Goal: Task Accomplishment & Management: Manage account settings

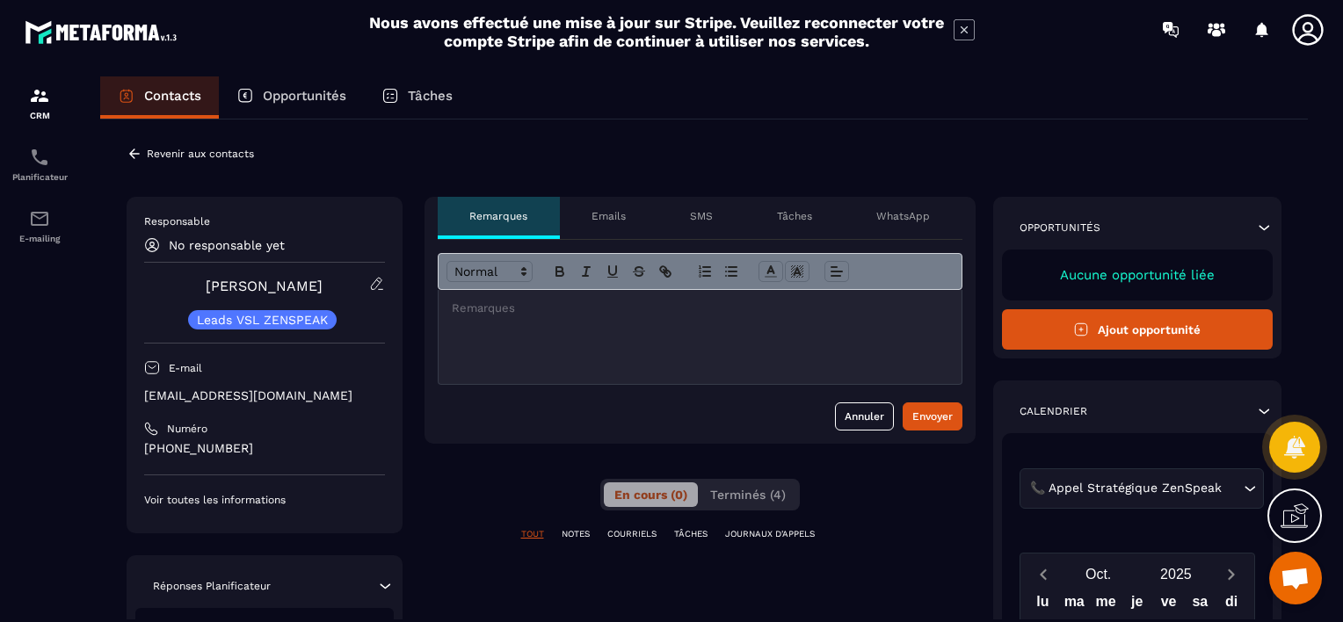
click at [229, 248] on p "No responsable yet" at bounding box center [227, 245] width 116 height 14
click at [204, 148] on p "Revenir aux contacts" at bounding box center [200, 154] width 107 height 12
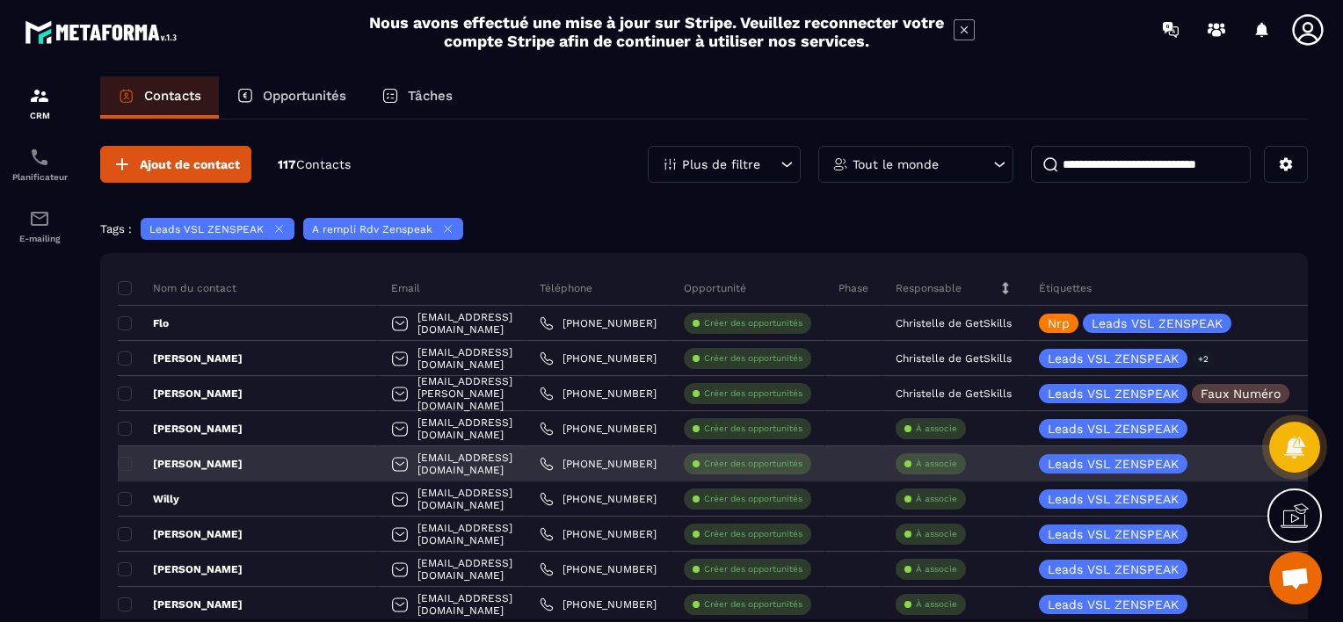
click at [944, 461] on p "À associe" at bounding box center [936, 464] width 41 height 12
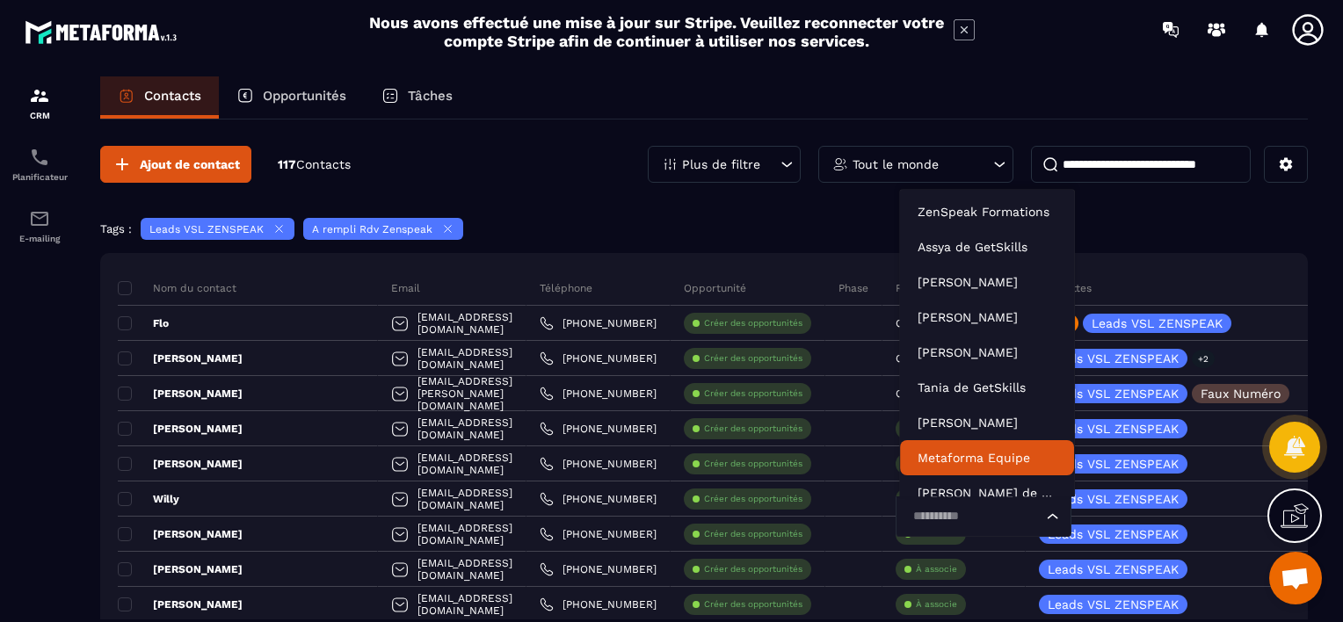
scroll to position [13, 0]
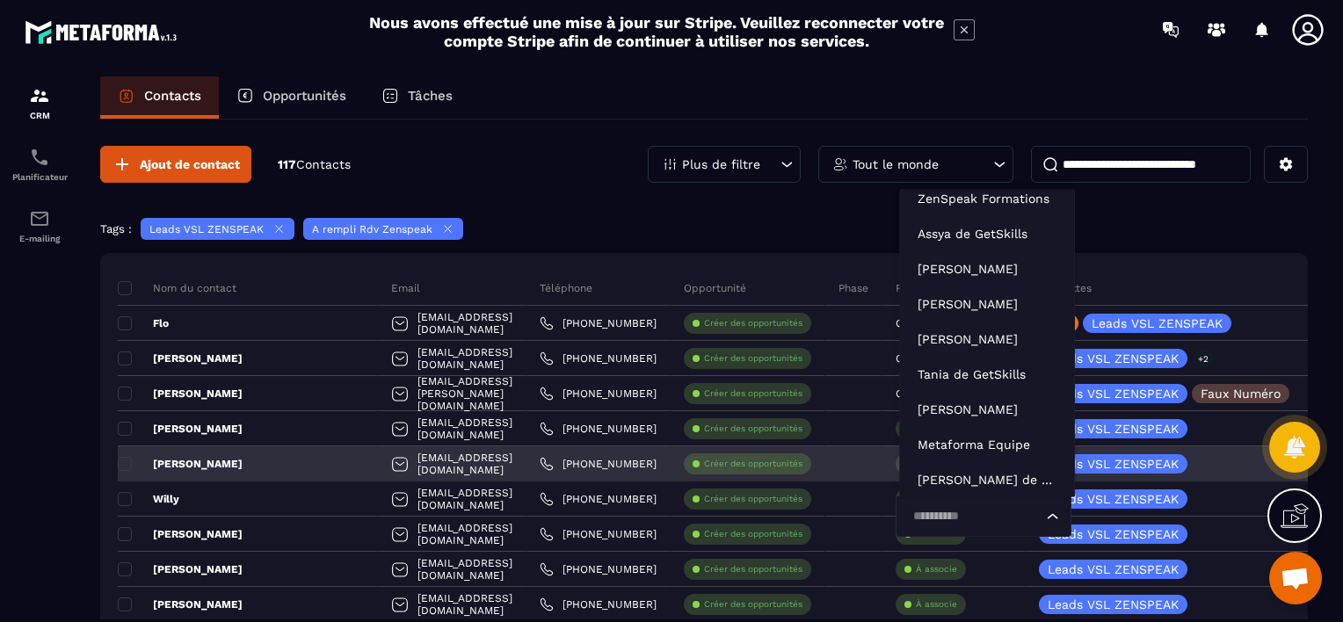
click at [942, 516] on input "Search for option" at bounding box center [974, 516] width 135 height 19
type input "****"
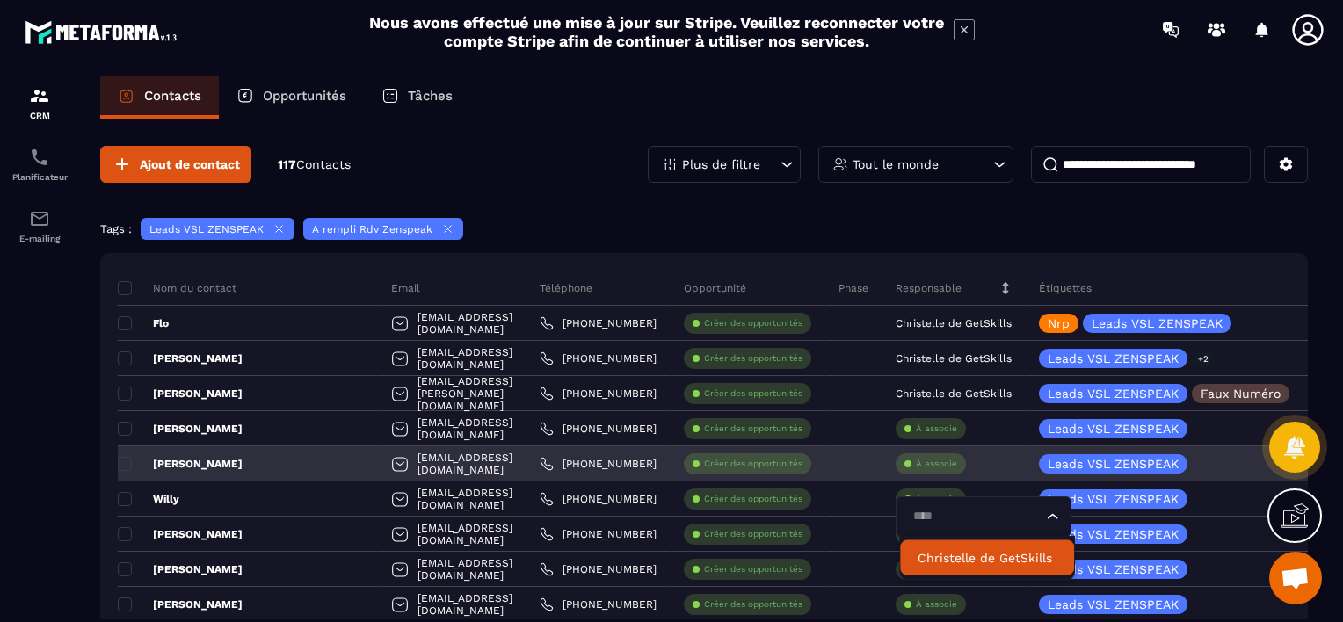
scroll to position [0, 0]
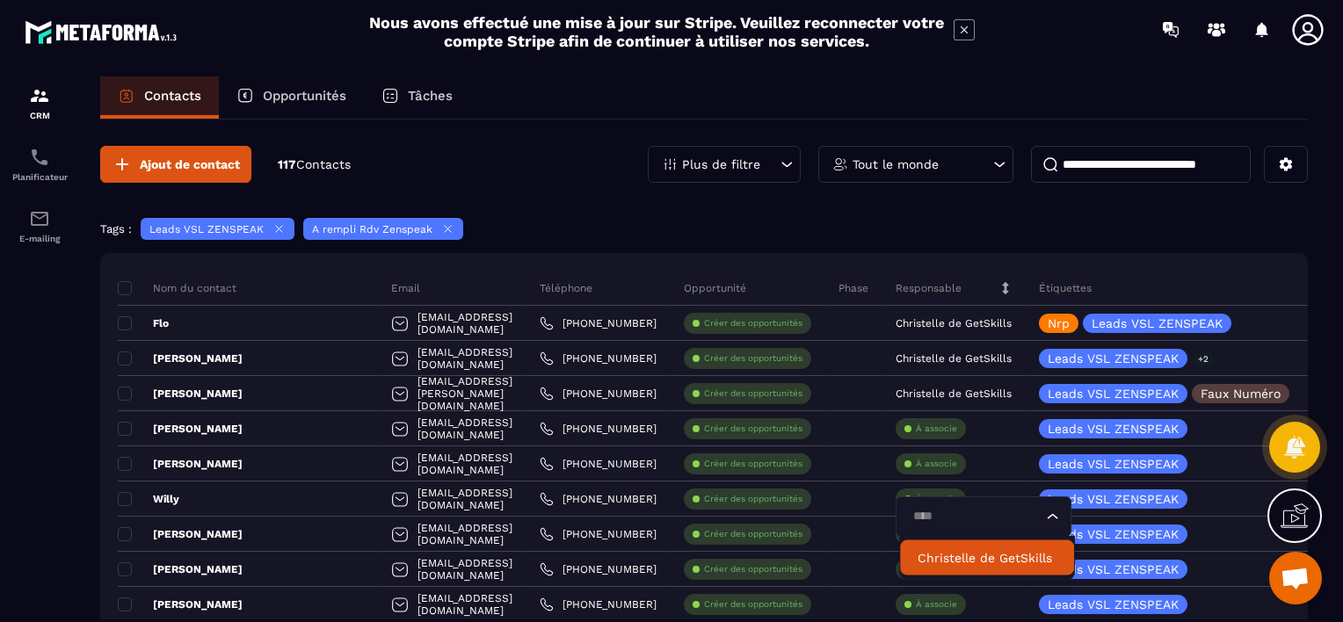
click at [951, 559] on p "Christelle de GetSkills" at bounding box center [987, 559] width 139 height 18
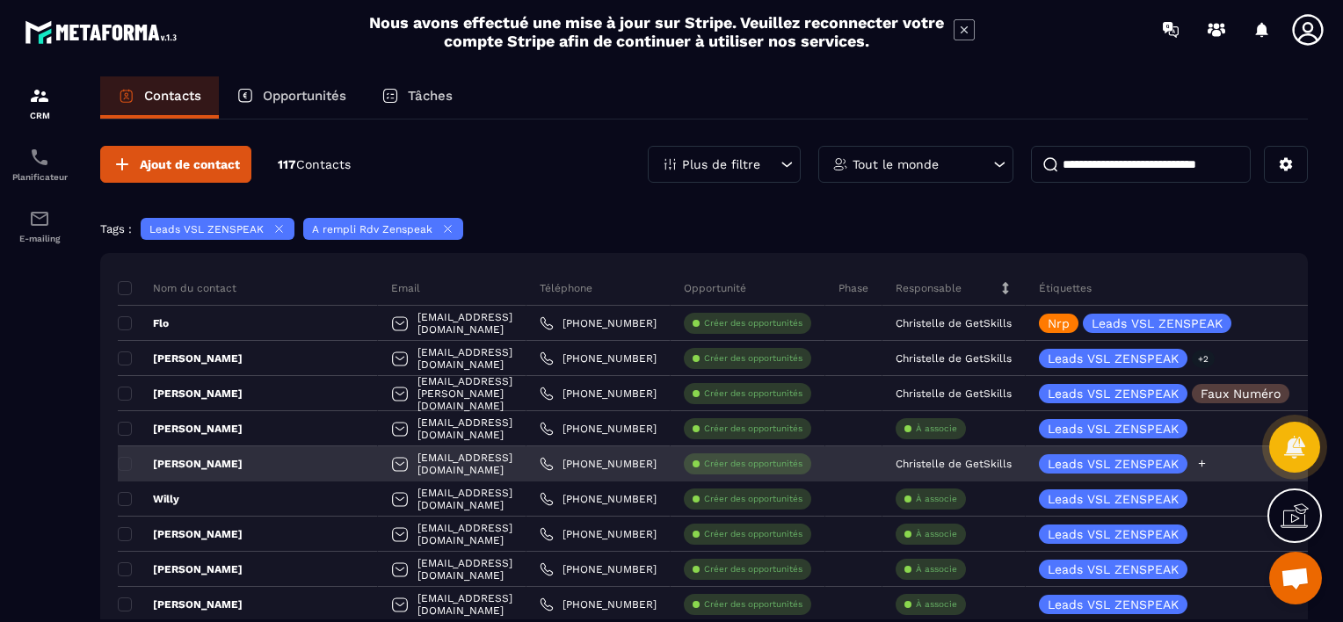
click at [1200, 461] on icon at bounding box center [1202, 463] width 11 height 11
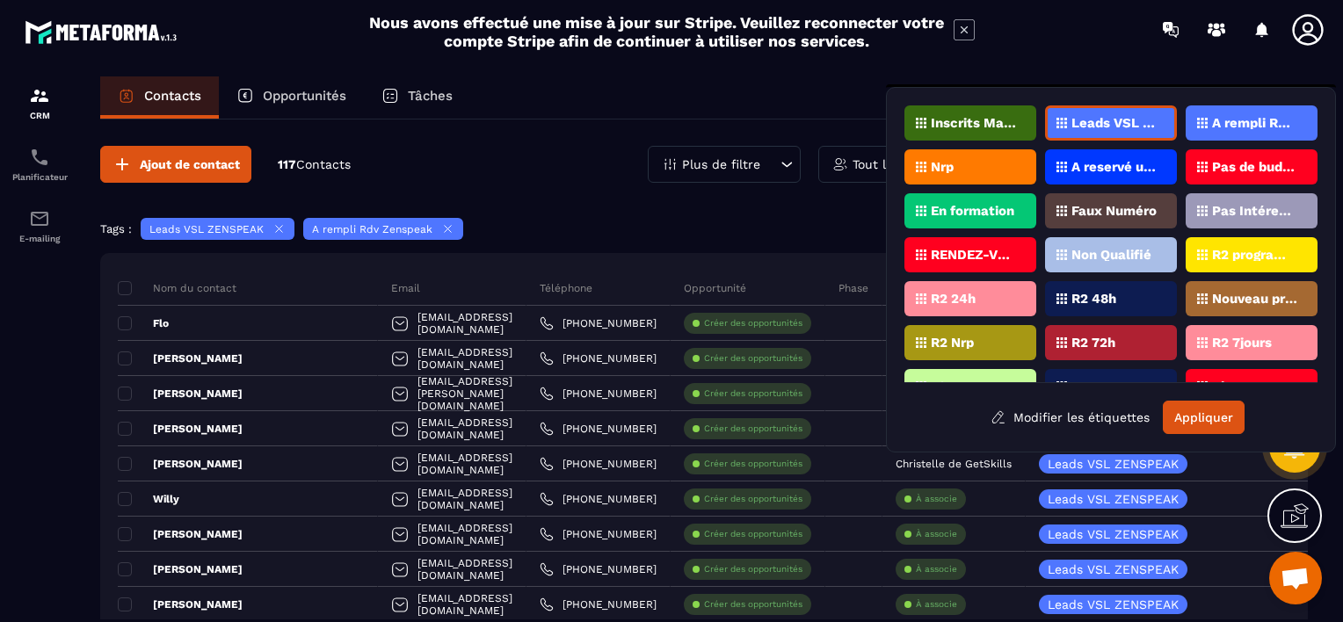
click at [964, 162] on div "Nrp" at bounding box center [971, 166] width 132 height 35
click at [1197, 418] on button "Appliquer" at bounding box center [1204, 417] width 82 height 33
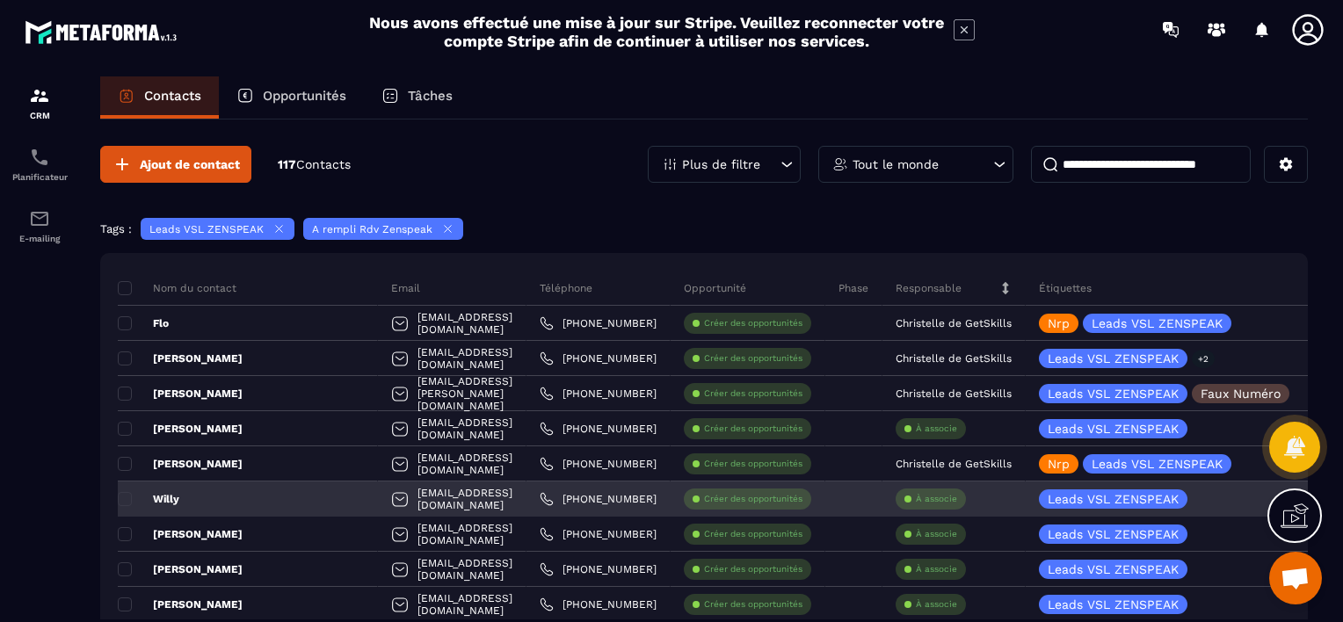
click at [946, 495] on p "À associe" at bounding box center [936, 499] width 41 height 12
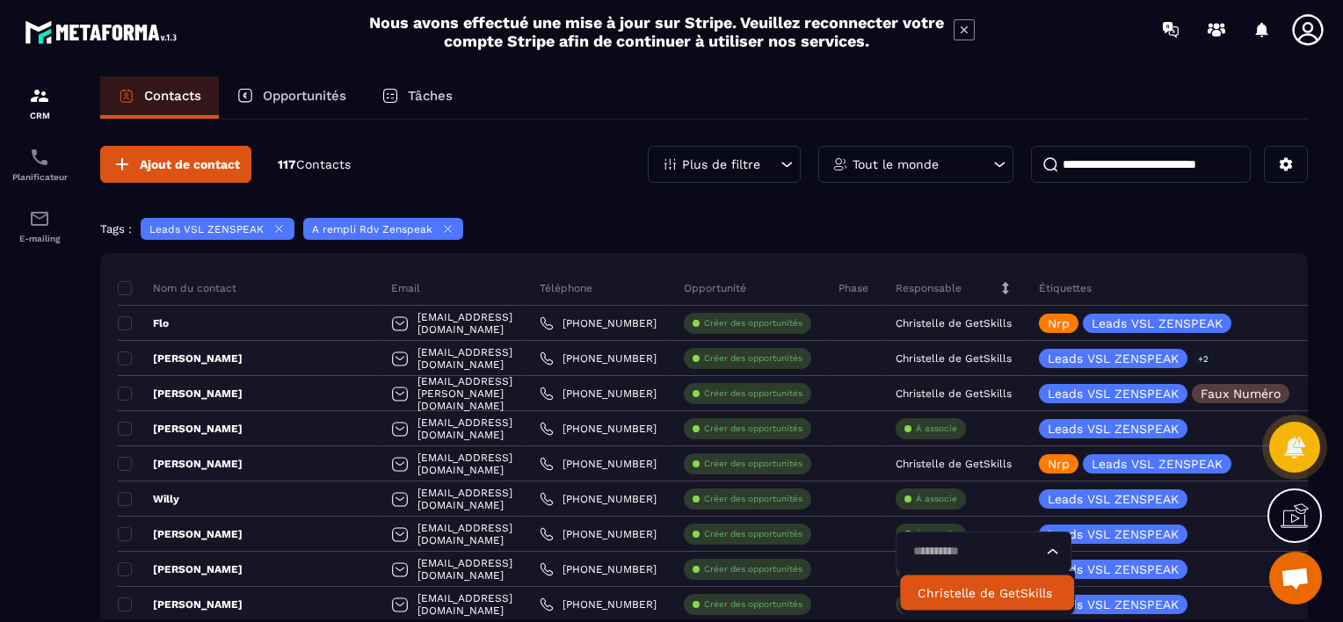
click at [953, 592] on p "Christelle de GetSkills" at bounding box center [987, 594] width 139 height 18
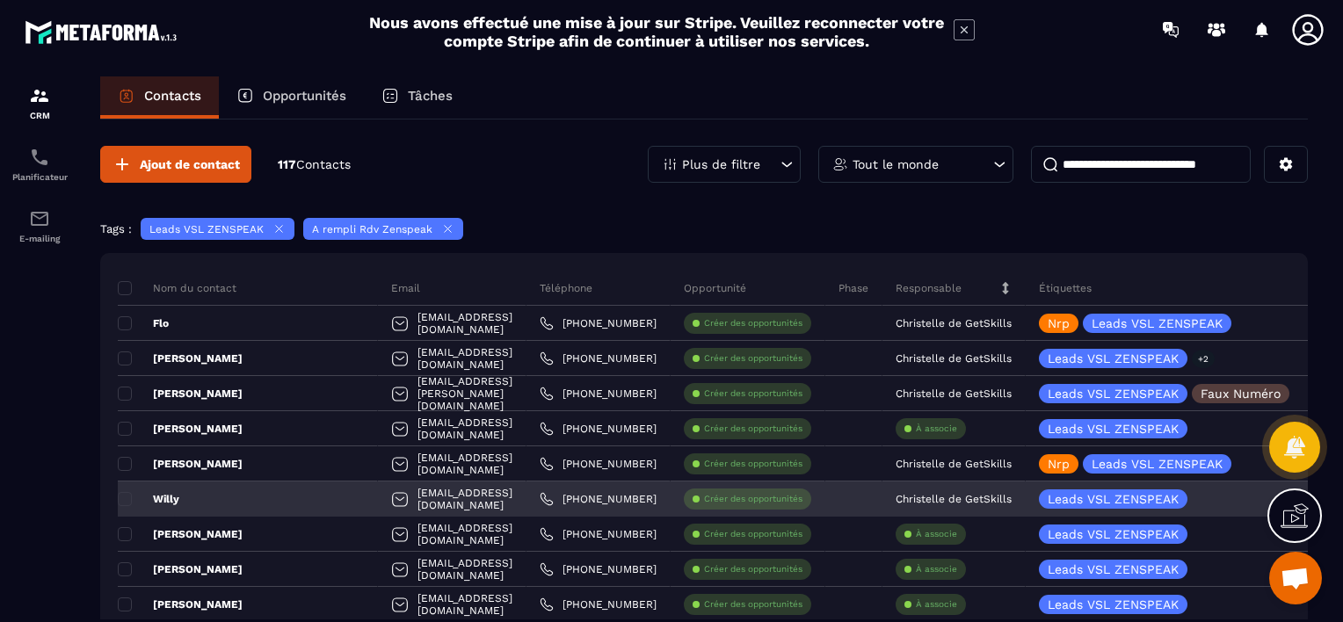
scroll to position [88, 0]
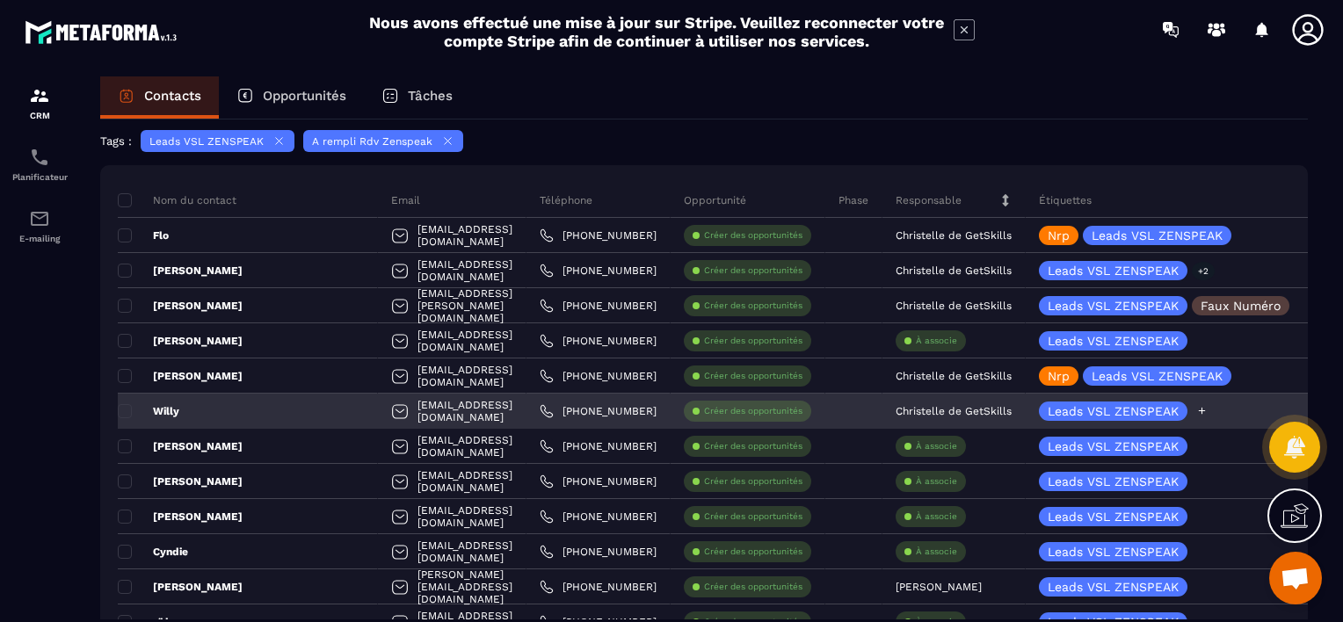
click at [1205, 408] on icon at bounding box center [1202, 410] width 11 height 11
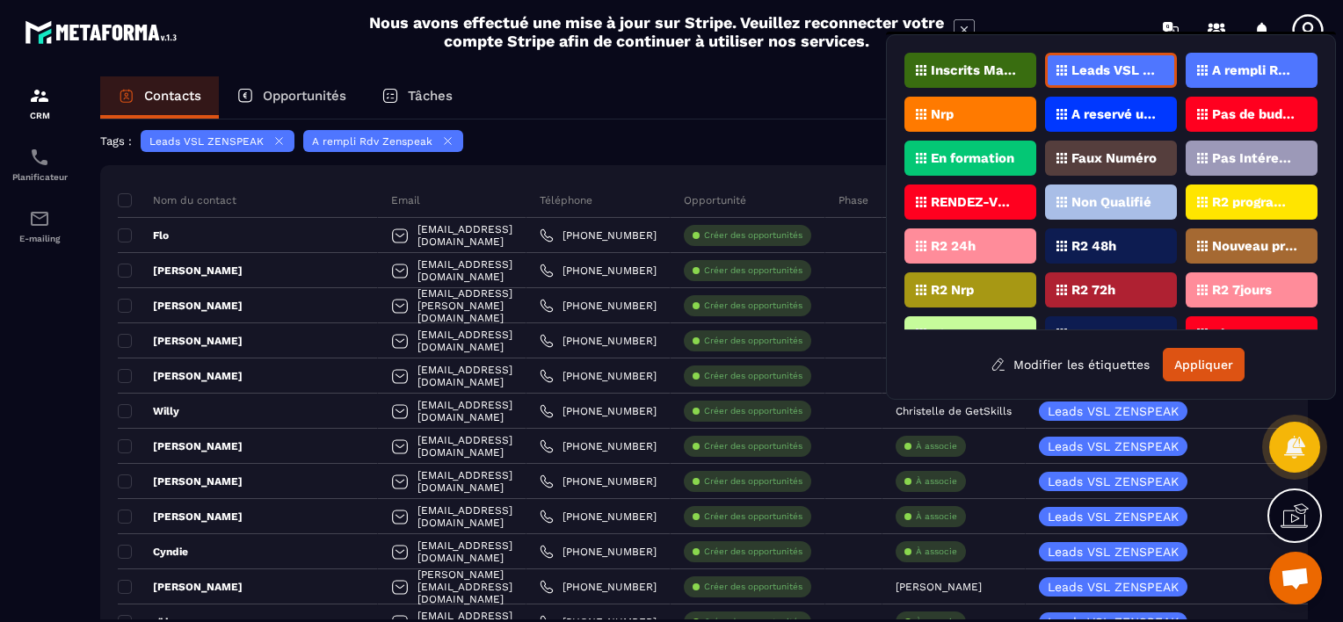
click at [1222, 152] on p "Pas Intéressé" at bounding box center [1254, 158] width 85 height 12
click at [1187, 359] on button "Appliquer" at bounding box center [1204, 364] width 82 height 33
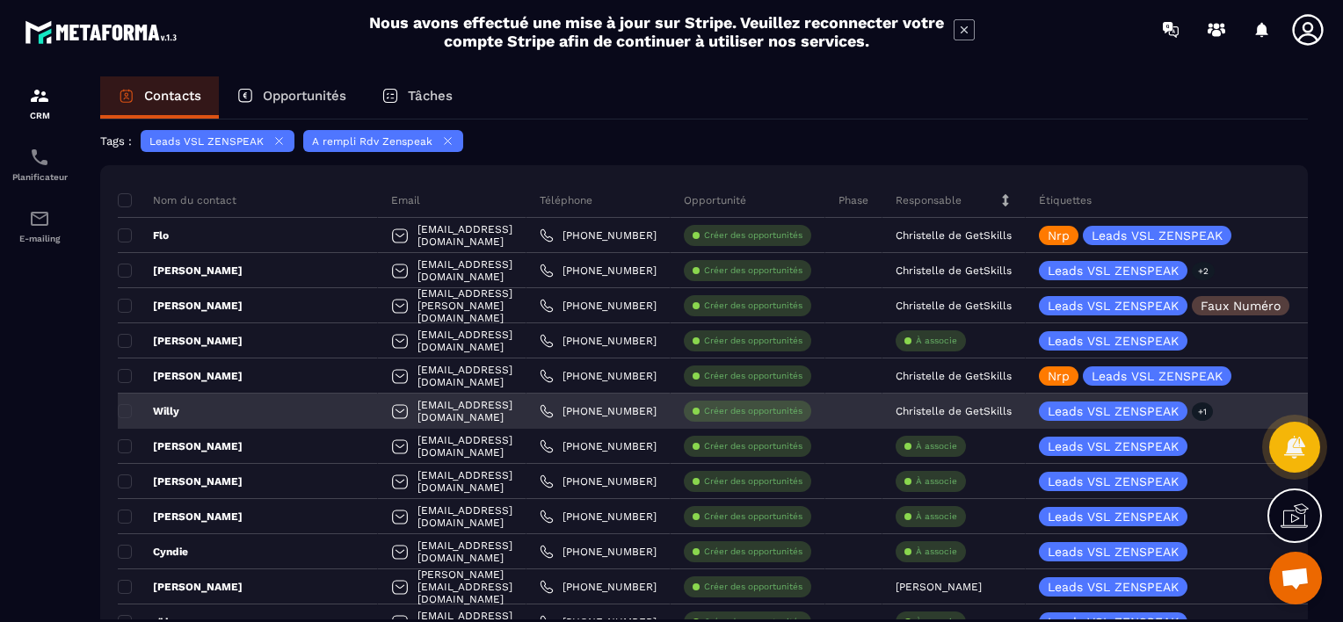
click at [167, 408] on p "Willy" at bounding box center [149, 411] width 62 height 14
